Goal: Find specific page/section: Find specific page/section

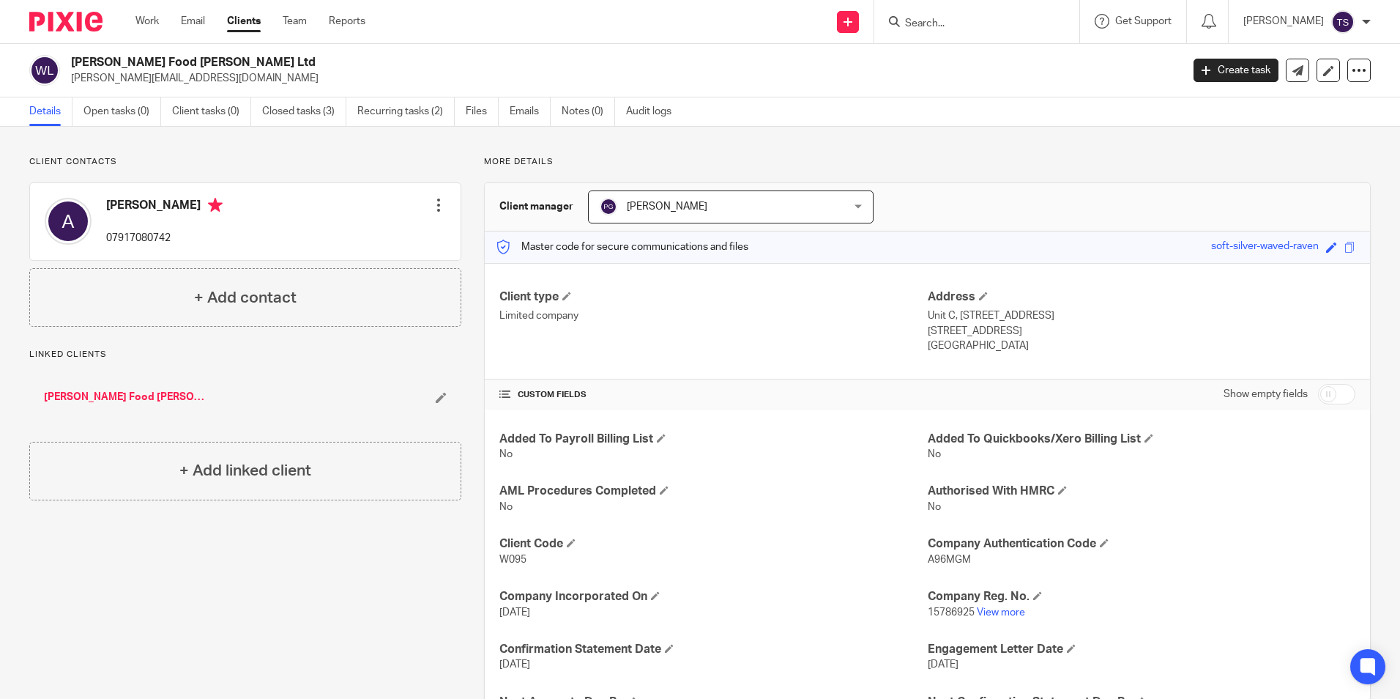
click at [479, 18] on div "Send new email Create task Add client Get Support Contact via email Check our d…" at bounding box center [893, 21] width 1013 height 43
click at [994, 611] on link "View more" at bounding box center [1001, 612] width 48 height 10
click at [850, 77] on p "[PERSON_NAME][EMAIL_ADDRESS][DOMAIN_NAME]" at bounding box center [621, 78] width 1101 height 15
click at [198, 29] on link "Email" at bounding box center [193, 21] width 24 height 15
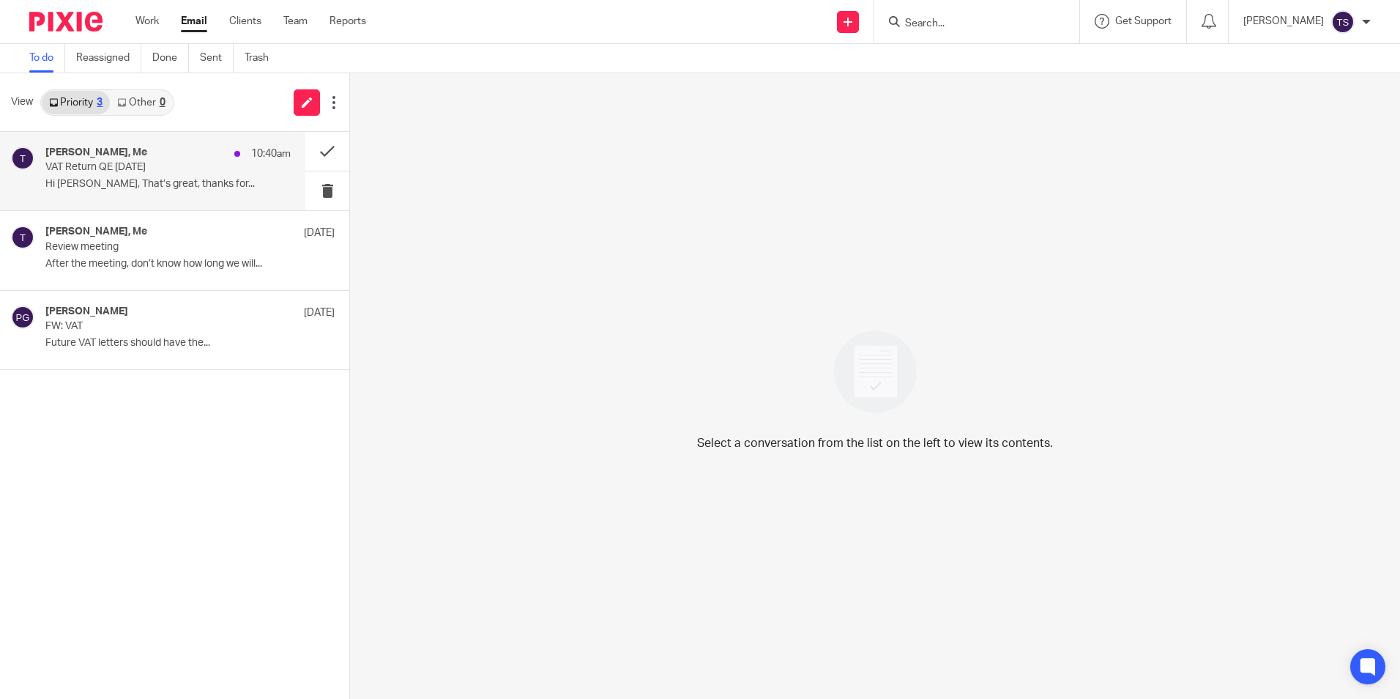
click at [123, 161] on p "VAT Return QE Jul 25" at bounding box center [143, 167] width 196 height 12
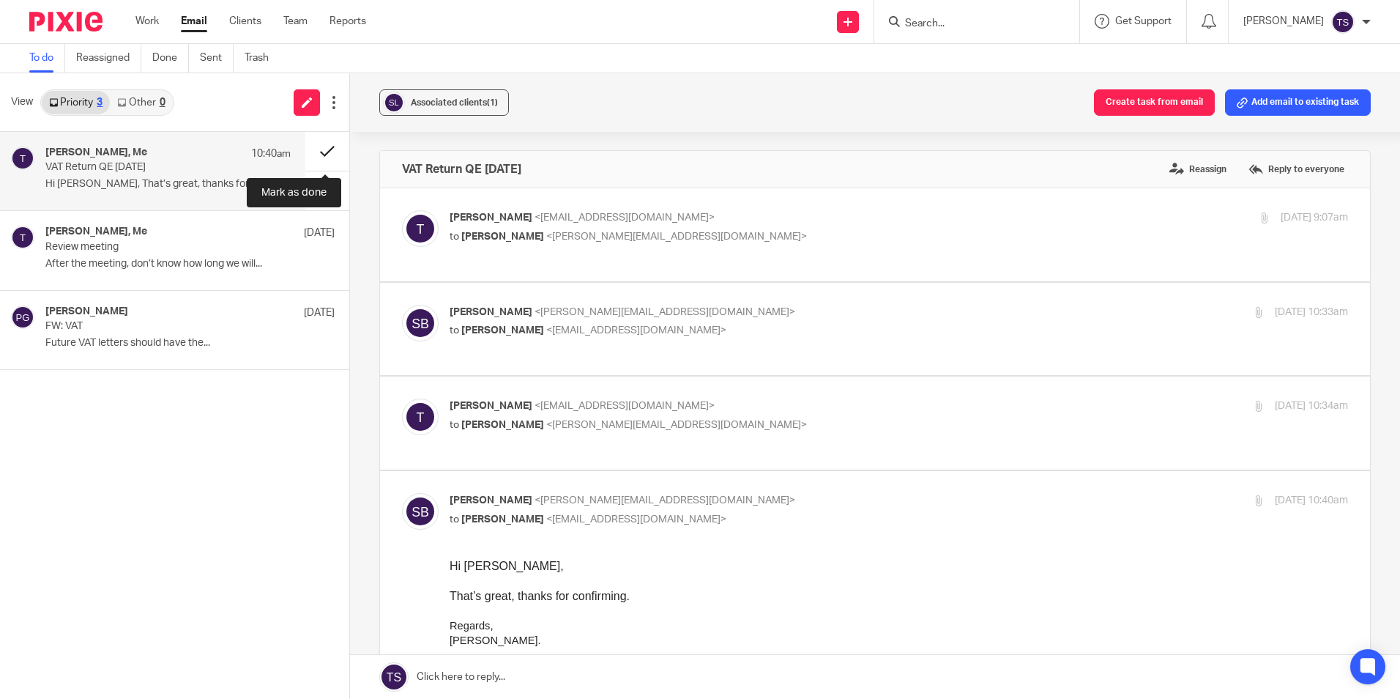
click at [332, 152] on button at bounding box center [327, 151] width 44 height 39
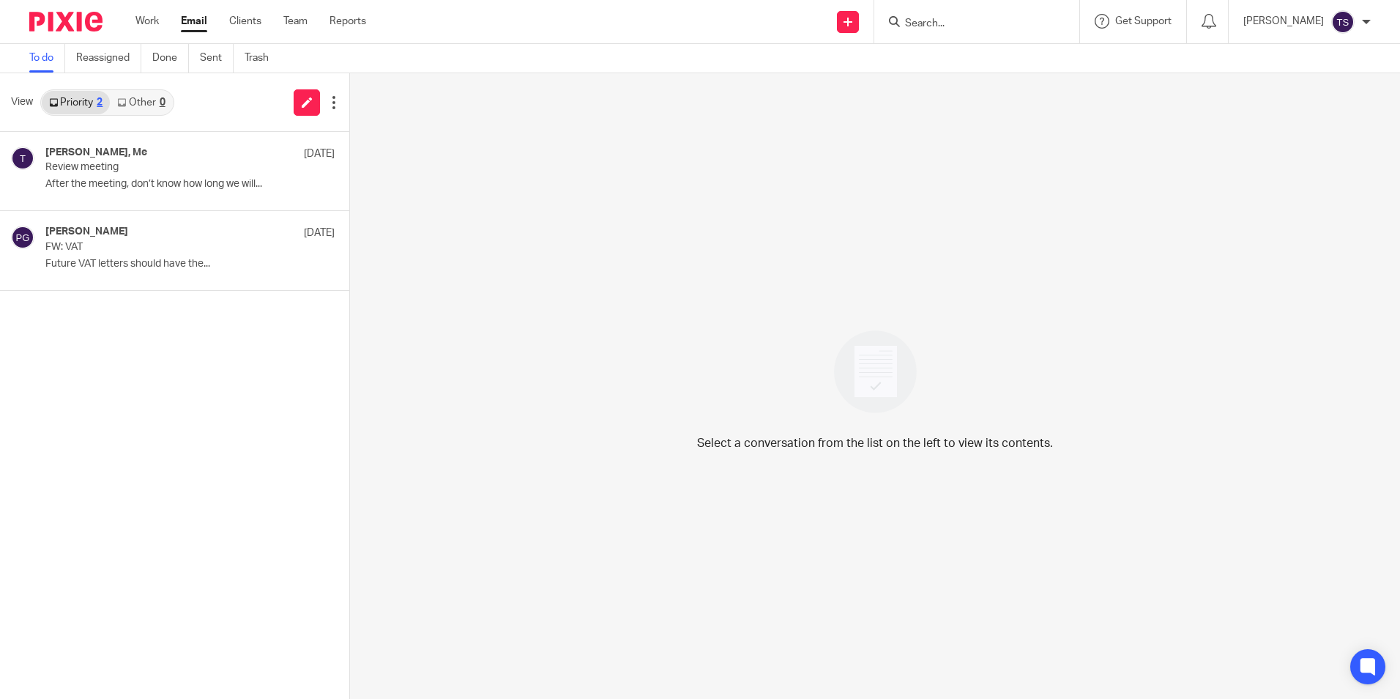
click at [997, 15] on form at bounding box center [982, 21] width 156 height 18
click at [988, 21] on input "Search" at bounding box center [970, 24] width 132 height 13
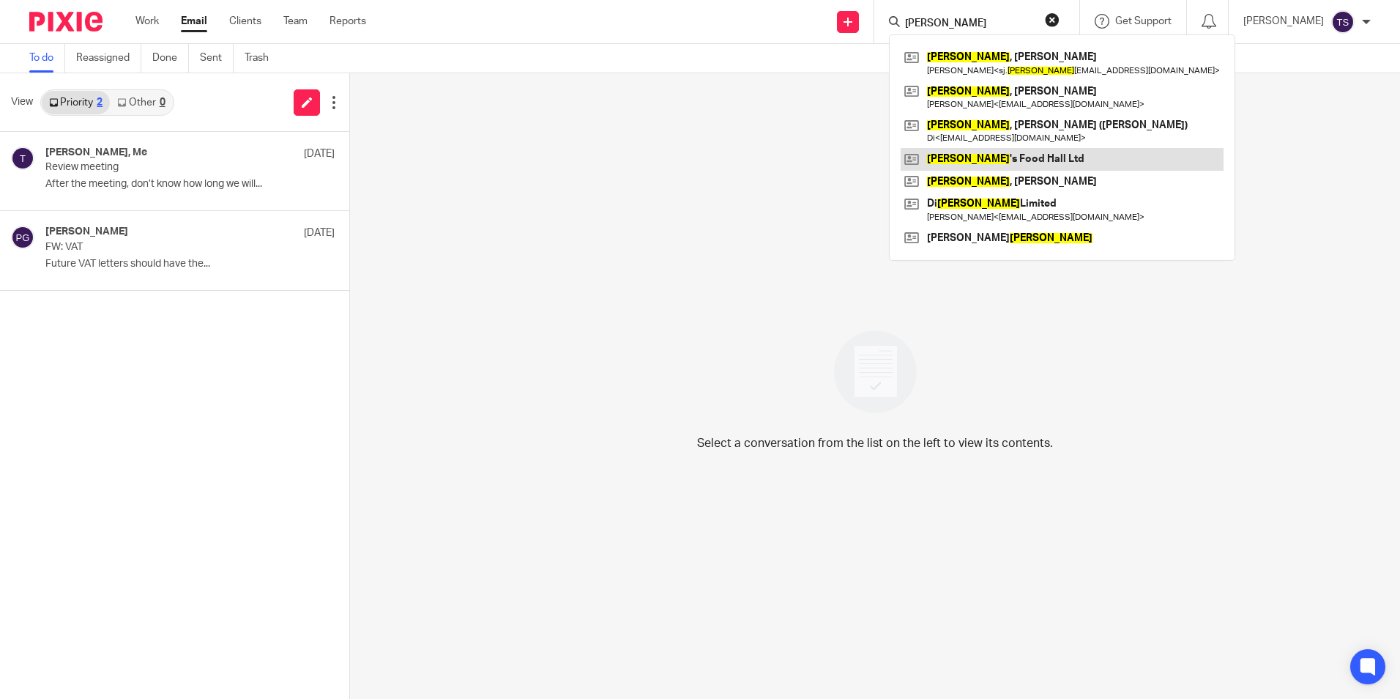
type input "wilson"
click at [1055, 159] on link at bounding box center [1062, 159] width 323 height 22
